Goal: Task Accomplishment & Management: Manage account settings

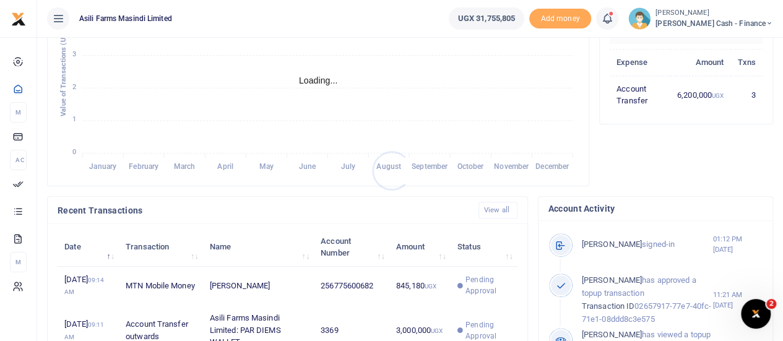
scroll to position [371, 0]
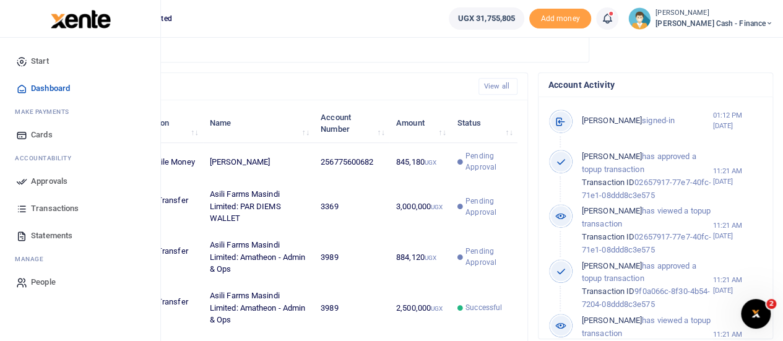
click at [30, 180] on link "Approvals" at bounding box center [80, 181] width 140 height 27
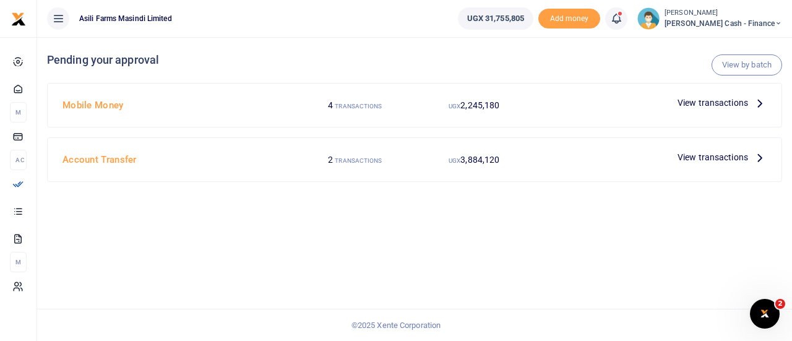
click at [758, 158] on icon at bounding box center [760, 157] width 14 height 14
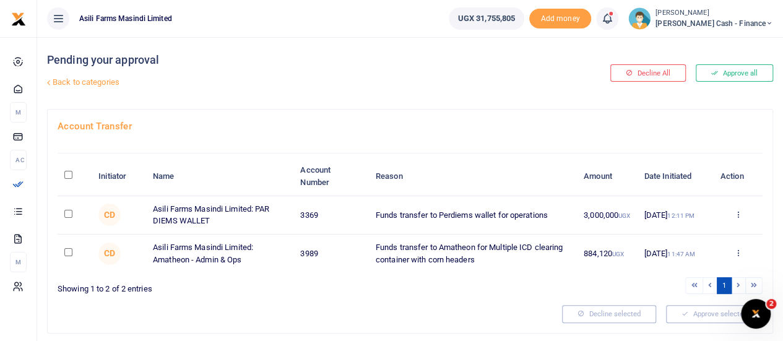
click at [71, 210] on input "checkbox" at bounding box center [68, 214] width 8 height 8
checkbox input "true"
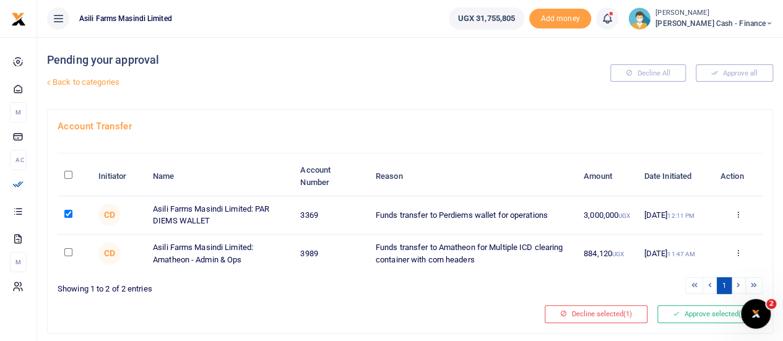
click at [74, 243] on td at bounding box center [75, 254] width 34 height 38
click at [70, 254] on input "checkbox" at bounding box center [68, 252] width 8 height 8
checkbox input "true"
click at [699, 311] on button "Approve selected (2)" at bounding box center [709, 313] width 105 height 17
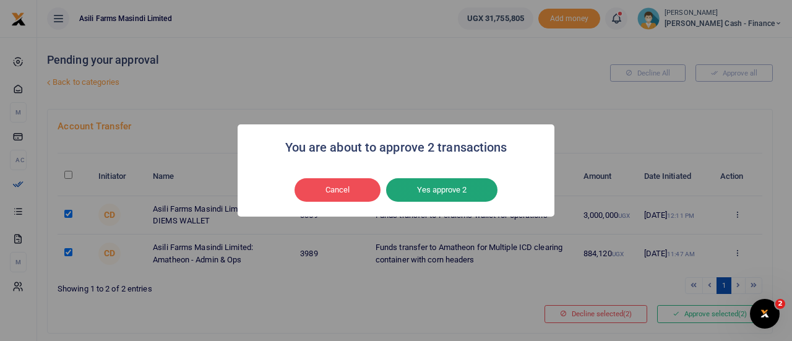
click at [452, 186] on button "Yes approve 2" at bounding box center [441, 190] width 111 height 24
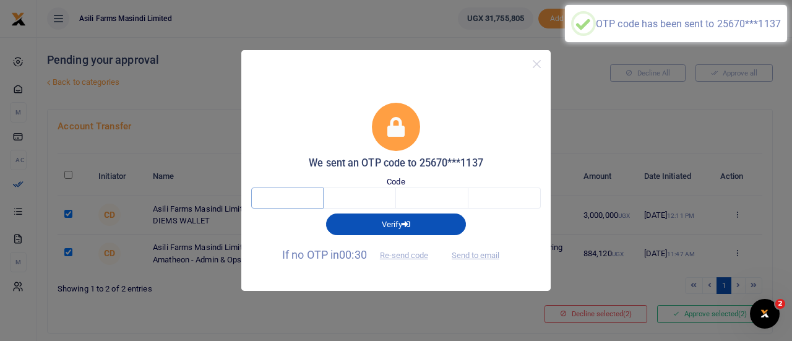
click at [290, 201] on input "text" at bounding box center [287, 198] width 72 height 21
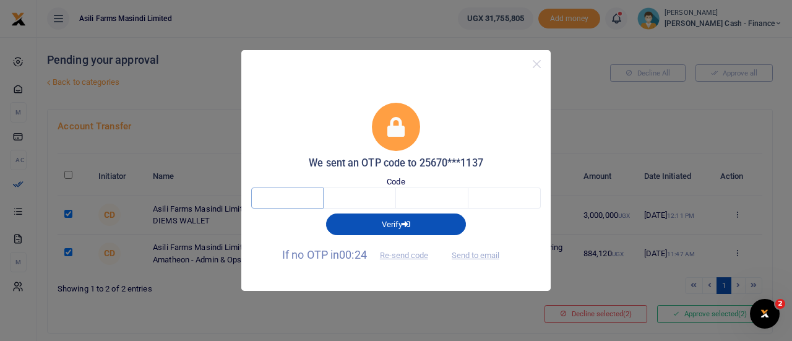
click at [295, 202] on input "text" at bounding box center [287, 198] width 72 height 21
type input "7"
type input "0"
type input "5"
type input "9"
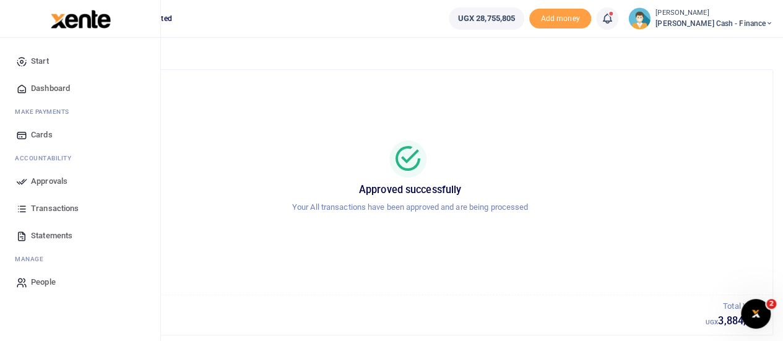
click at [38, 179] on span "Approvals" at bounding box center [49, 181] width 37 height 12
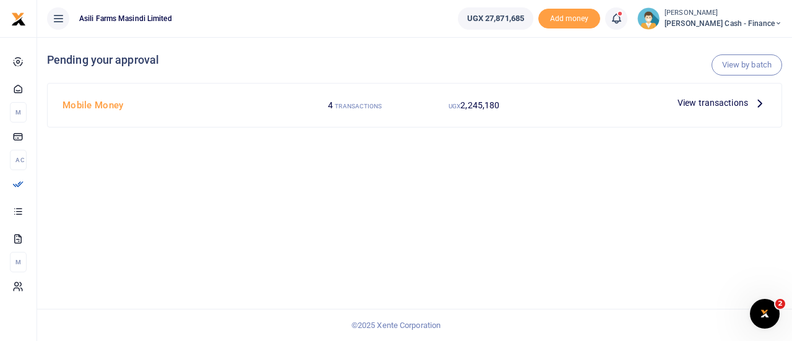
click at [751, 107] on p "View transactions" at bounding box center [722, 103] width 89 height 14
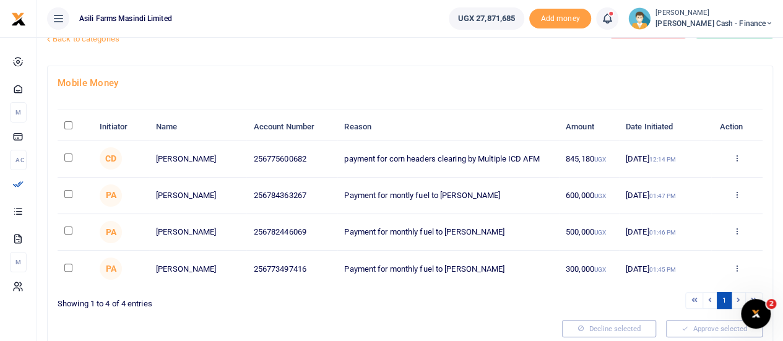
scroll to position [62, 0]
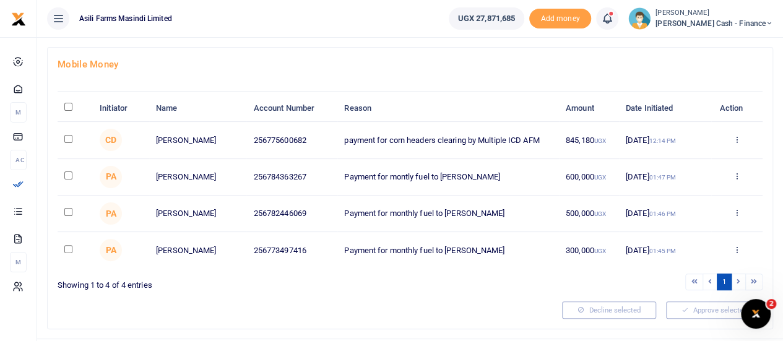
click at [66, 138] on input "checkbox" at bounding box center [68, 139] width 8 height 8
checkbox input "true"
click at [736, 136] on icon at bounding box center [737, 139] width 8 height 9
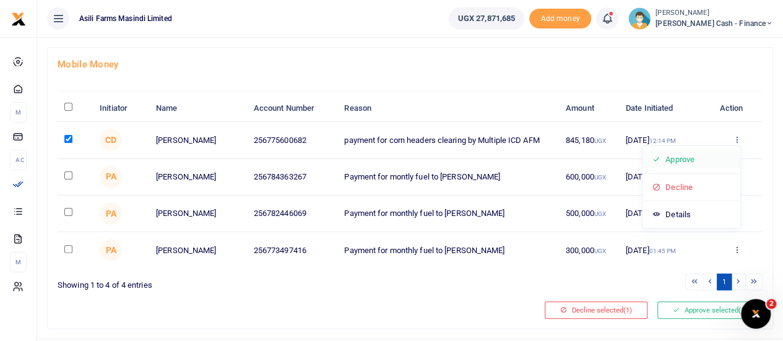
click at [693, 156] on link "Approve" at bounding box center [691, 159] width 98 height 17
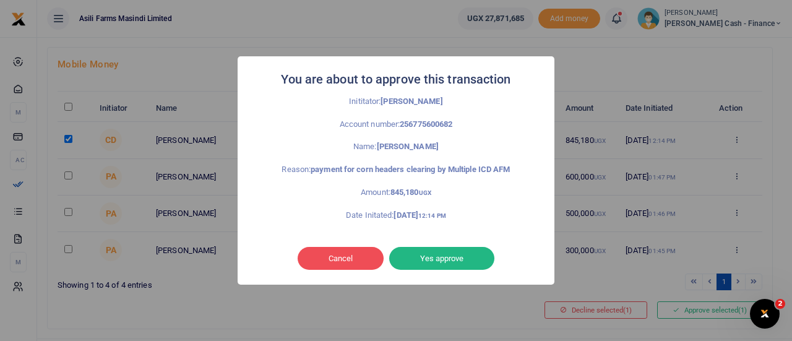
click at [409, 34] on div "You are about to approve this transaction × Inititator: Constantine Dusenge Acc…" at bounding box center [396, 170] width 792 height 341
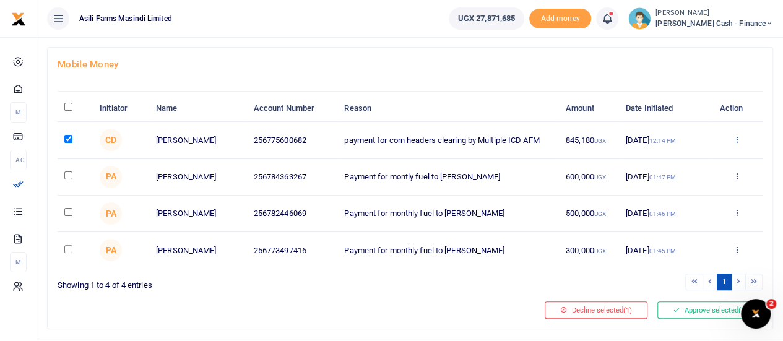
click at [738, 139] on icon at bounding box center [737, 139] width 8 height 9
click at [683, 210] on link "Details" at bounding box center [691, 214] width 98 height 17
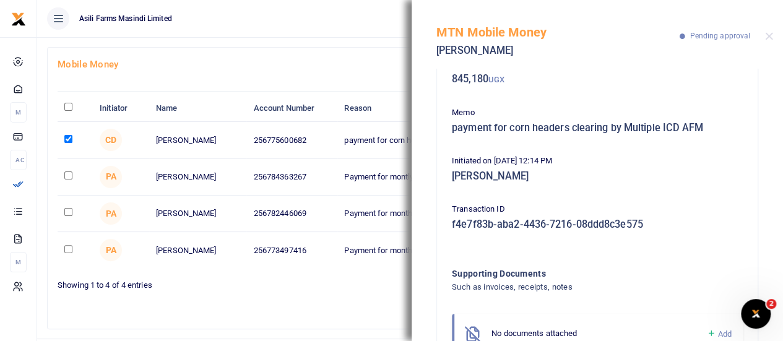
scroll to position [129, 0]
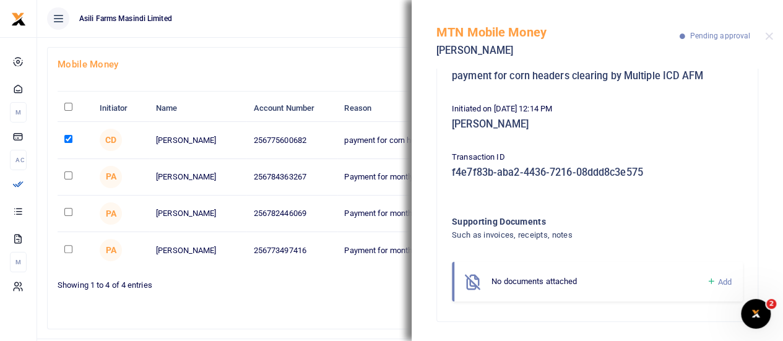
click at [309, 53] on div "Mobile Money Initiator Name Account Number Reason Amount Date Initiated Action …" at bounding box center [410, 188] width 725 height 281
click at [770, 33] on button "Close" at bounding box center [769, 36] width 8 height 8
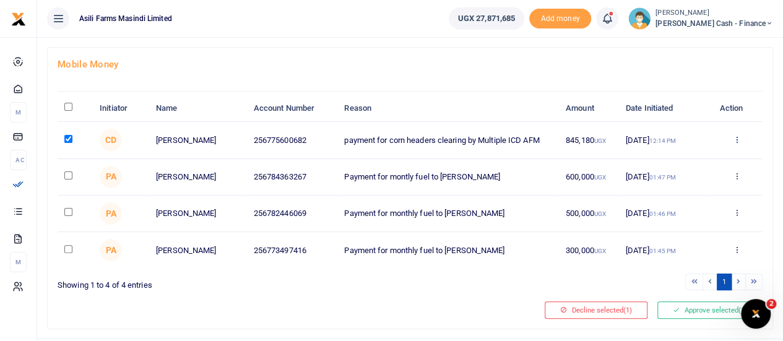
click at [736, 137] on icon at bounding box center [737, 139] width 8 height 9
click at [689, 155] on link "Approve" at bounding box center [691, 159] width 98 height 17
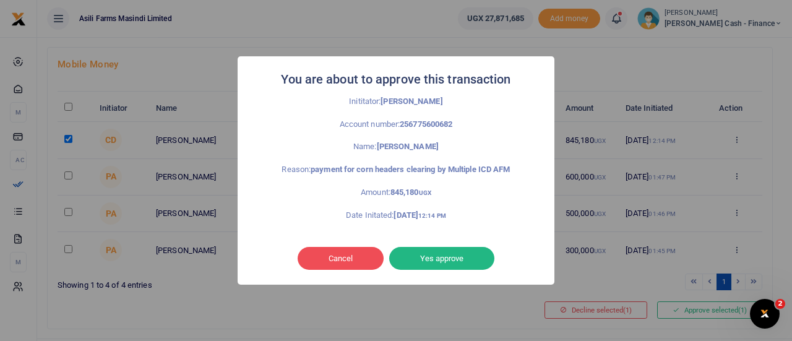
click at [443, 256] on button "Yes approve" at bounding box center [441, 259] width 105 height 24
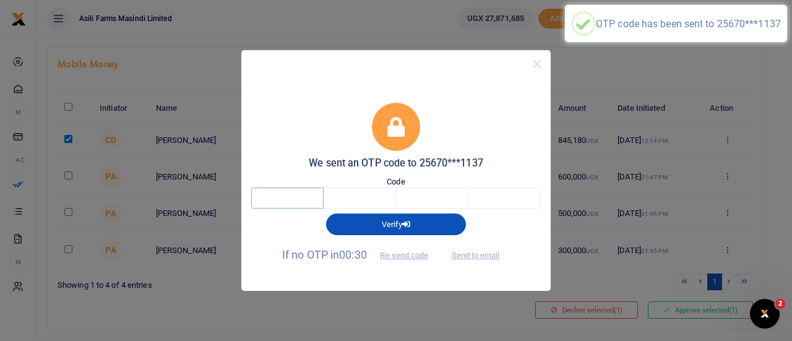
click at [283, 202] on input "text" at bounding box center [287, 198] width 72 height 21
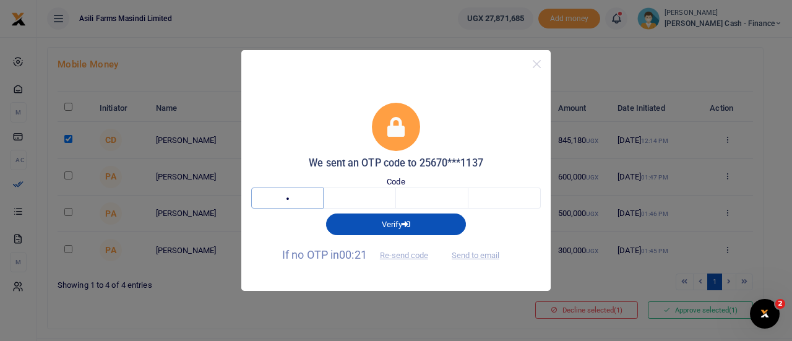
type input "9"
type input "1"
type input "0"
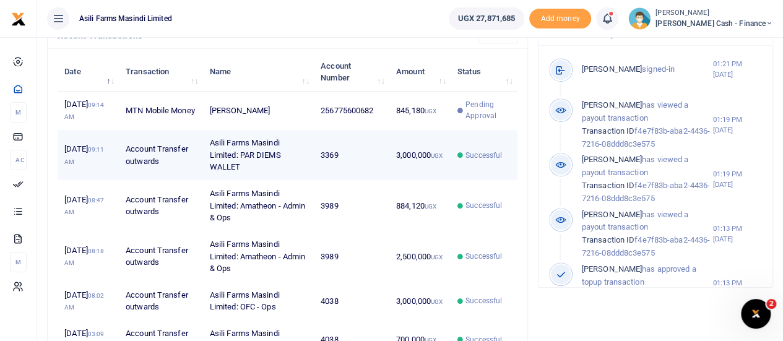
scroll to position [433, 0]
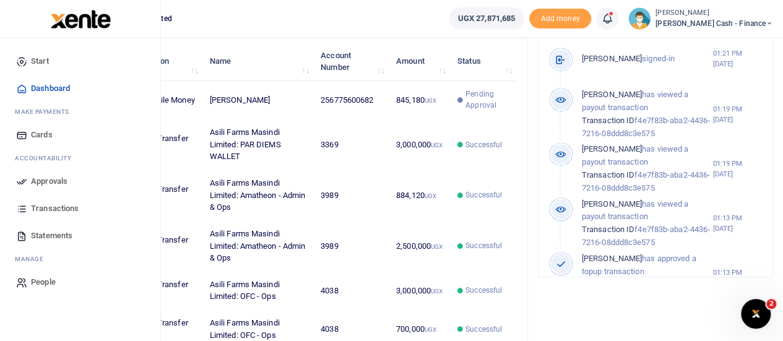
click at [66, 180] on span "Approvals" at bounding box center [49, 181] width 37 height 12
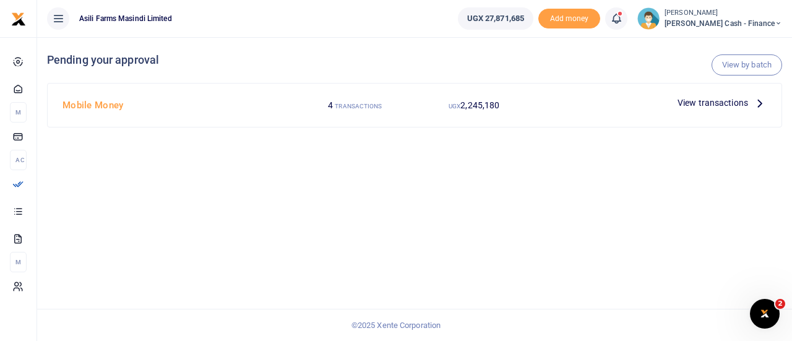
click at [753, 103] on icon at bounding box center [760, 103] width 14 height 14
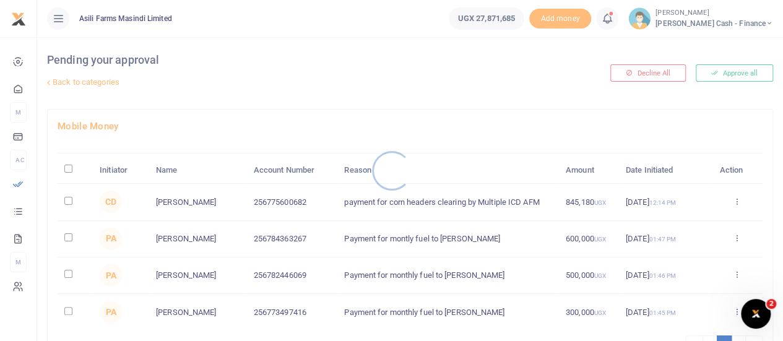
scroll to position [62, 0]
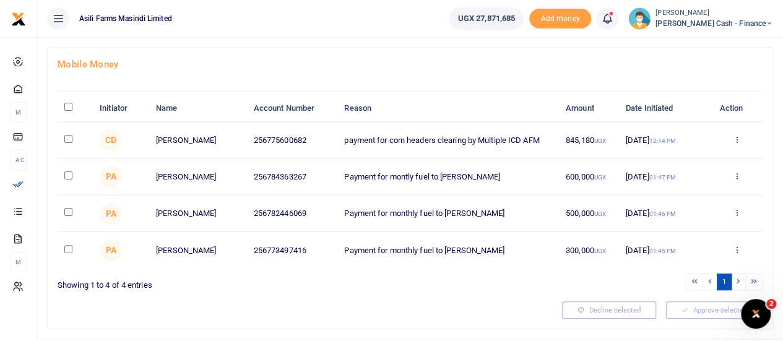
click at [72, 136] on td at bounding box center [75, 140] width 35 height 37
click at [72, 136] on input "checkbox" at bounding box center [68, 139] width 8 height 8
checkbox input "true"
click at [741, 139] on div "Approve Decline Details" at bounding box center [737, 140] width 38 height 12
click at [740, 138] on icon at bounding box center [737, 139] width 8 height 9
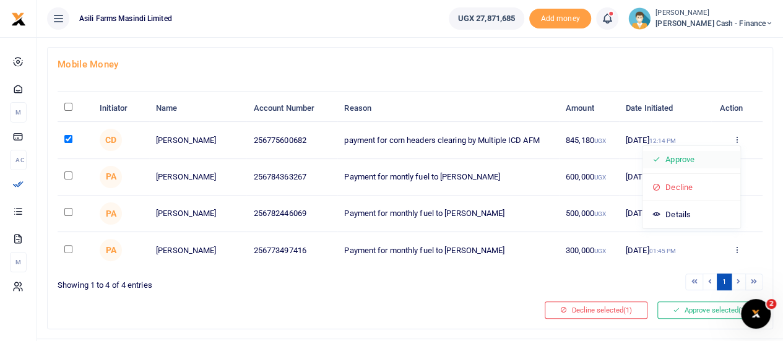
click at [691, 160] on link "Approve" at bounding box center [691, 159] width 98 height 17
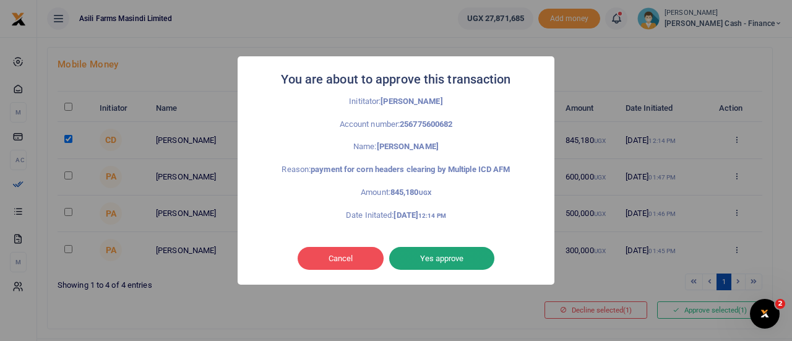
click at [454, 261] on button "Yes approve" at bounding box center [441, 259] width 105 height 24
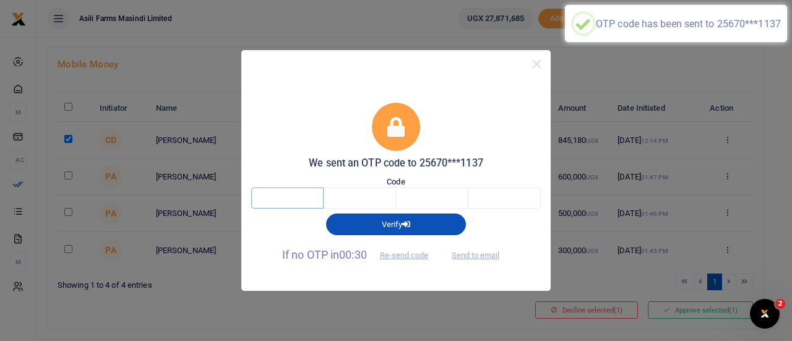
click at [313, 193] on input "text" at bounding box center [287, 198] width 72 height 21
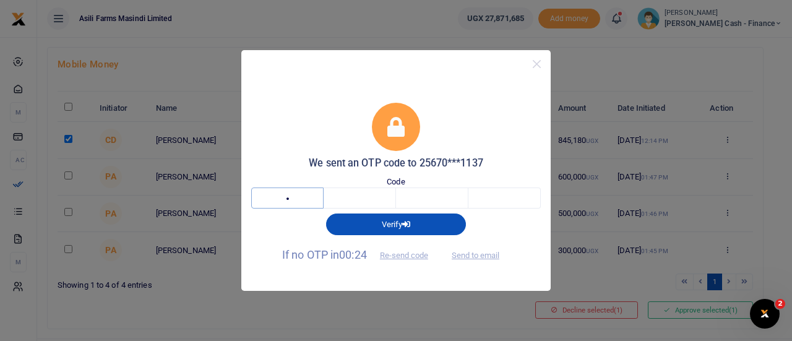
type input "2"
type input "3"
type input "1"
type input "3"
